Goal: Navigation & Orientation: Find specific page/section

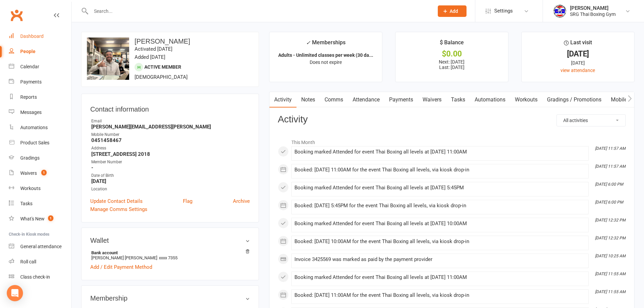
click at [48, 36] on link "Dashboard" at bounding box center [40, 36] width 63 height 15
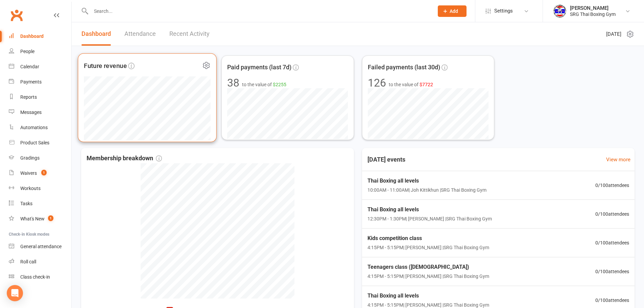
click at [211, 127] on div at bounding box center [147, 108] width 127 height 64
